Goal: Task Accomplishment & Management: Manage account settings

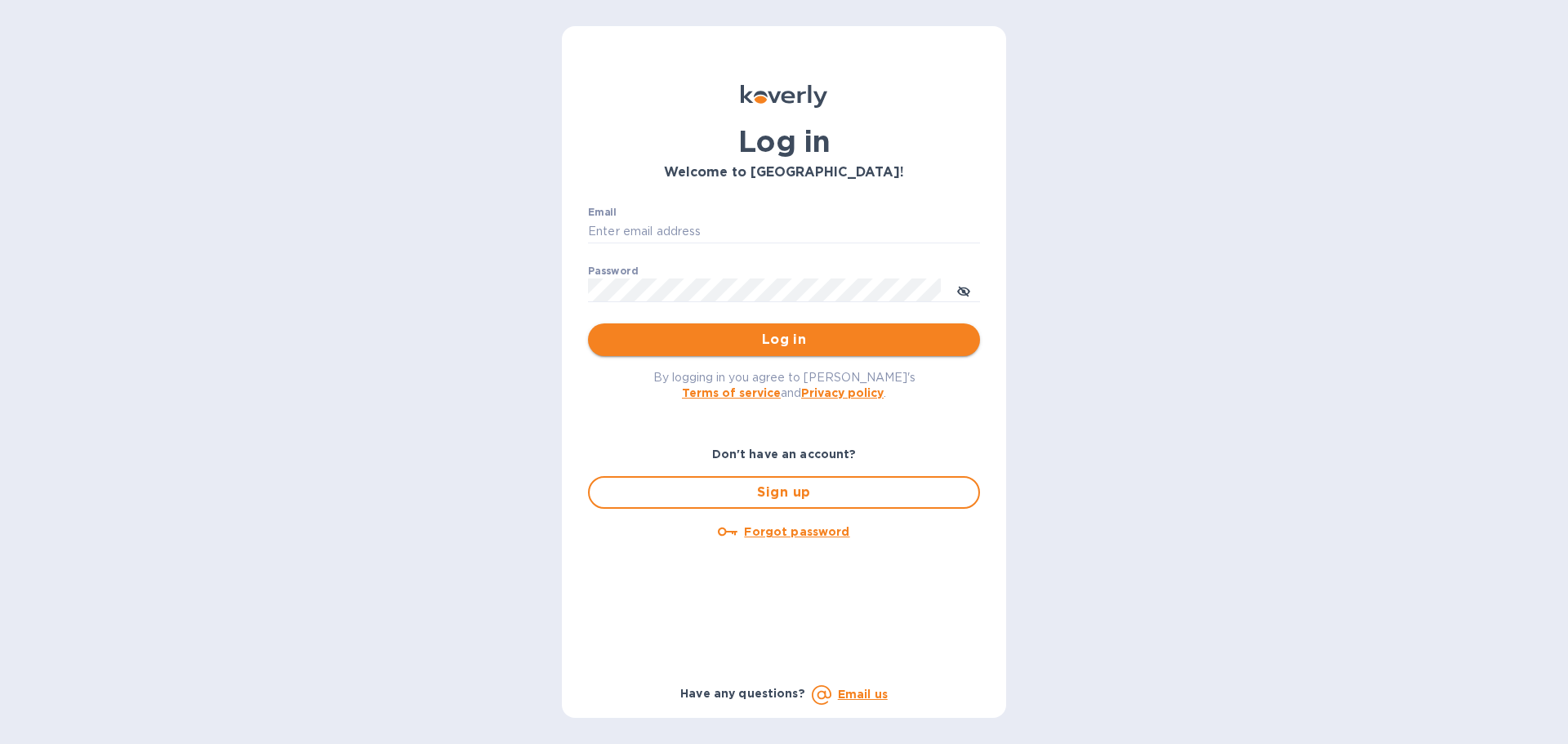
type input "[PERSON_NAME][EMAIL_ADDRESS][DOMAIN_NAME]"
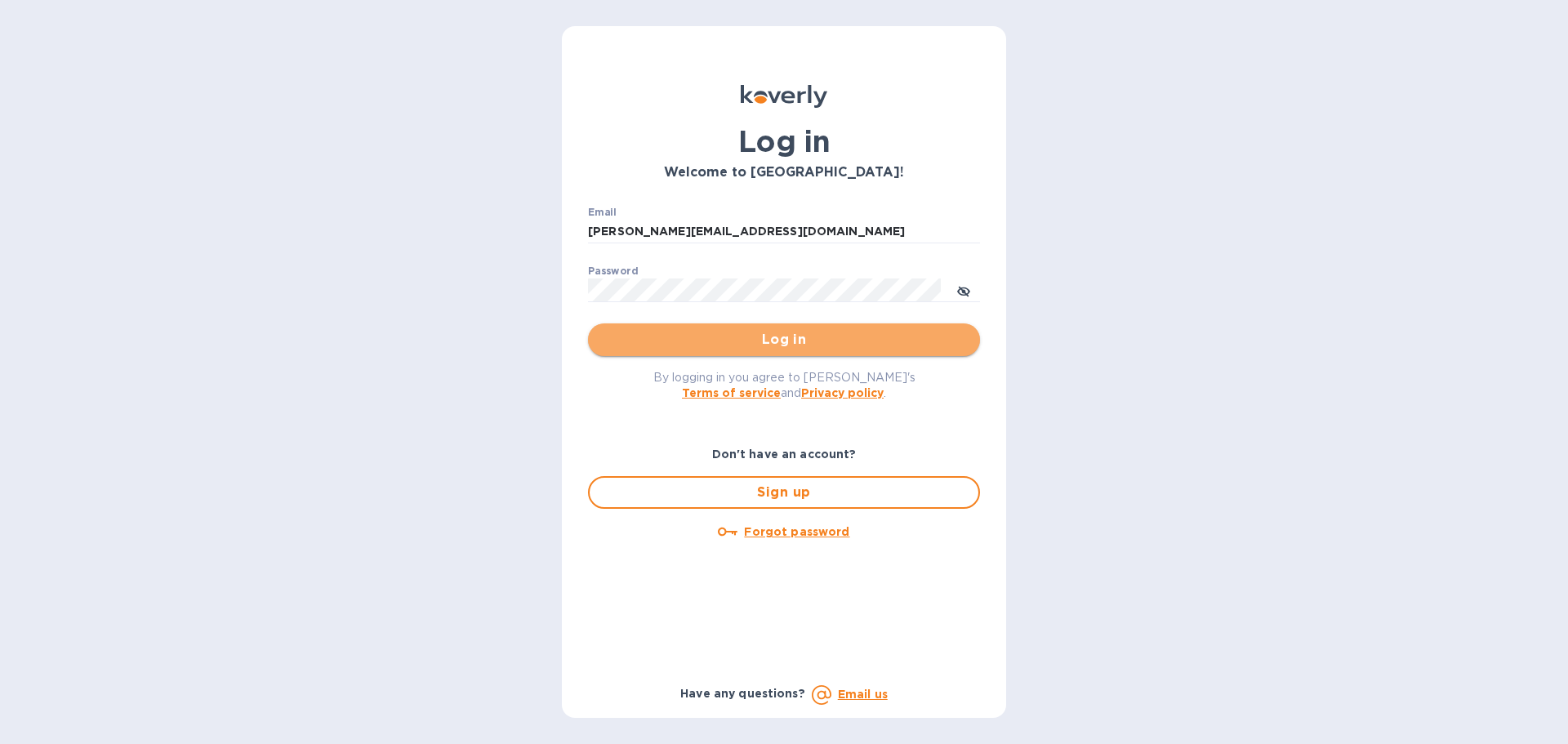
click at [743, 343] on span "Log in" at bounding box center [784, 339] width 366 height 20
